Goal: Information Seeking & Learning: Learn about a topic

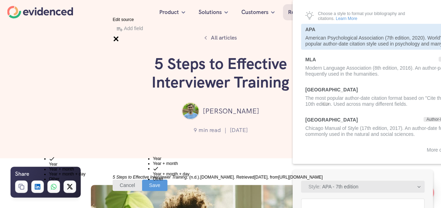
click at [322, 22] on div "Add field Type to search" at bounding box center [218, 32] width 210 height 20
click at [119, 36] on icon at bounding box center [116, 38] width 5 height 5
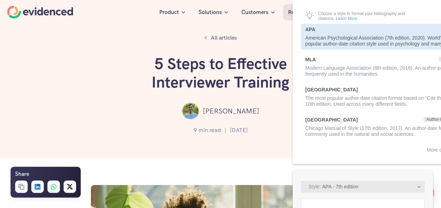
click at [231, 157] on div "All articles 5 Steps to Effective Interviewer Training [PERSON_NAME] 9 min read…" at bounding box center [220, 79] width 441 height 158
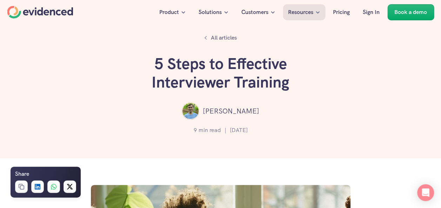
drag, startPoint x: 213, startPoint y: 112, endPoint x: 251, endPoint y: 106, distance: 39.3
click at [251, 106] on div "[PERSON_NAME]" at bounding box center [220, 111] width 399 height 18
copy p "[PERSON_NAME]"
drag, startPoint x: 157, startPoint y: 62, endPoint x: 289, endPoint y: 85, distance: 134.2
click at [289, 85] on h1 "5 Steps to Effective Interviewer Training" at bounding box center [220, 73] width 210 height 37
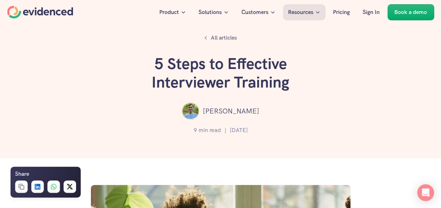
copy h1 "5 Steps to Effective Interviewer Training"
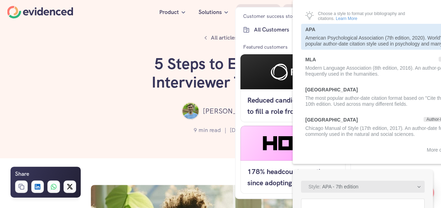
scroll to position [35, 0]
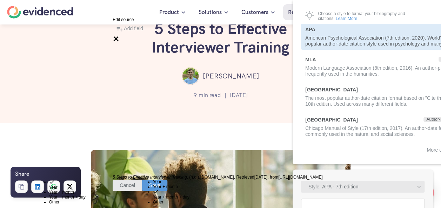
scroll to position [29, 0]
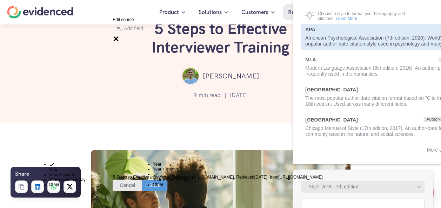
click at [120, 35] on icon at bounding box center [116, 38] width 7 height 7
